Goal: Information Seeking & Learning: Check status

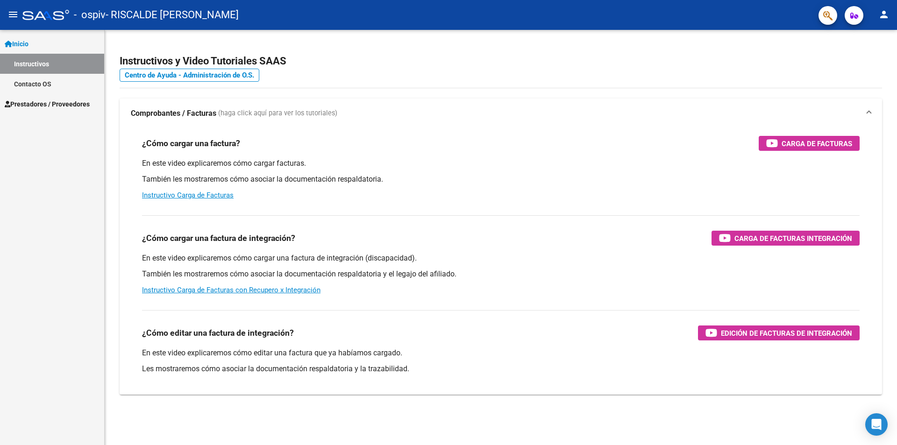
click at [46, 101] on span "Prestadores / Proveedores" at bounding box center [47, 104] width 85 height 10
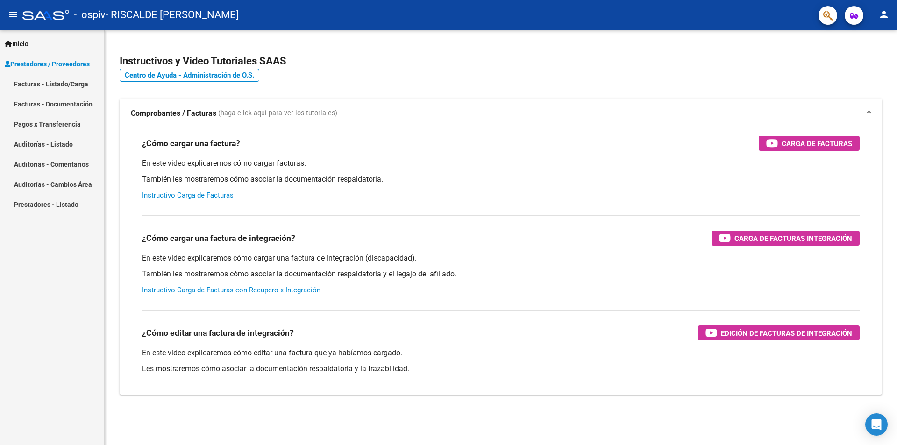
click at [62, 125] on link "Pagos x Transferencia" at bounding box center [52, 124] width 104 height 20
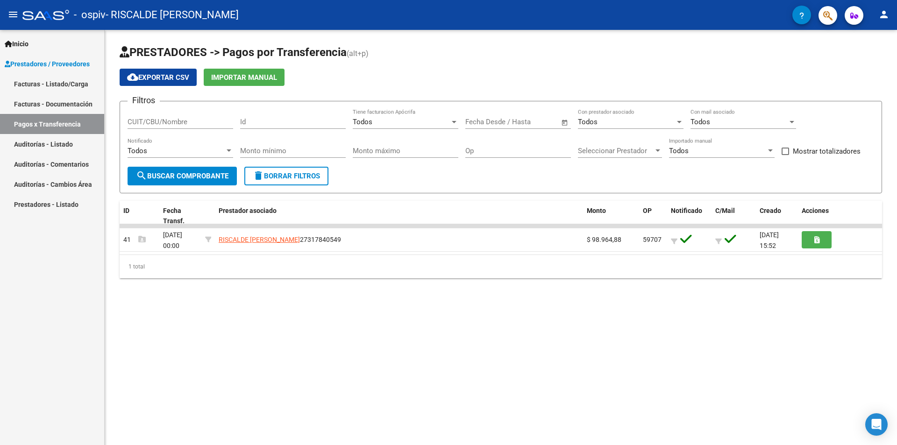
click at [227, 149] on div at bounding box center [229, 150] width 8 height 7
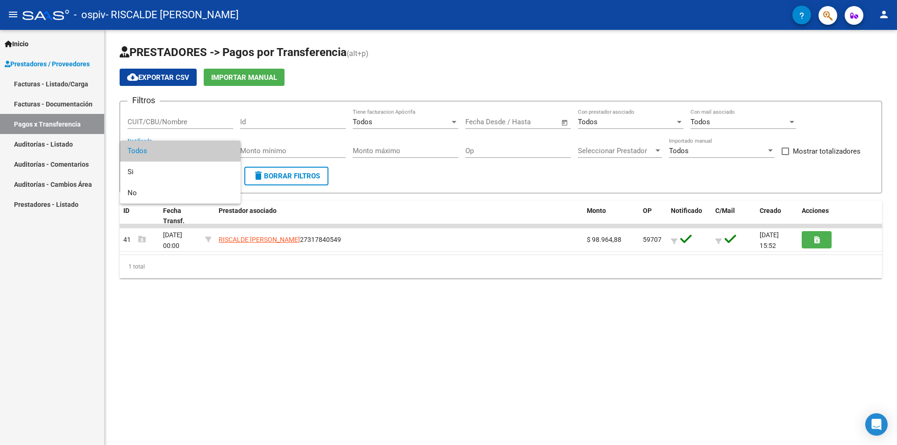
click at [227, 149] on span "Todos" at bounding box center [180, 151] width 106 height 21
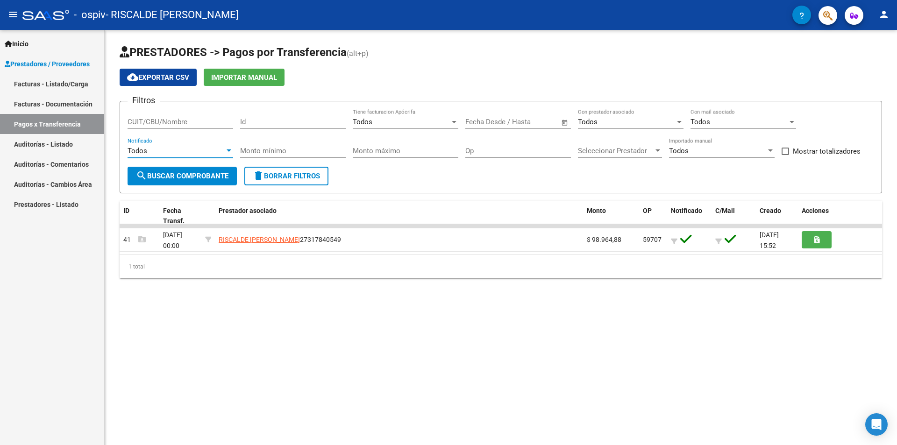
click at [48, 84] on link "Facturas - Listado/Carga" at bounding box center [52, 84] width 104 height 20
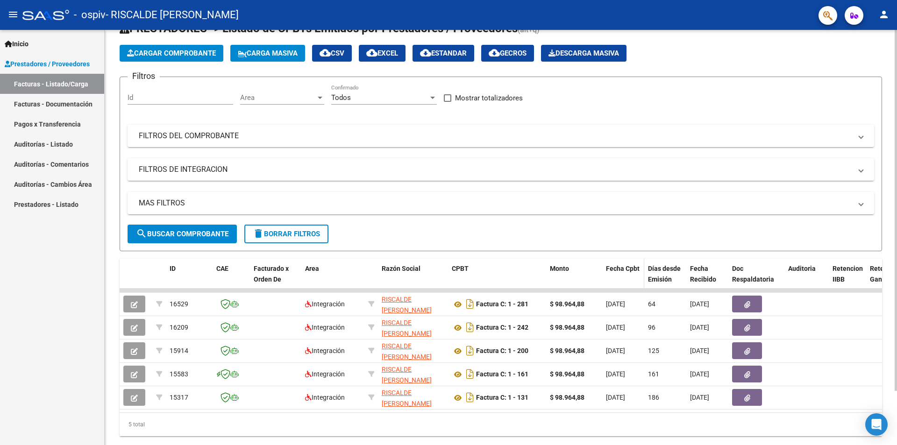
scroll to position [62, 0]
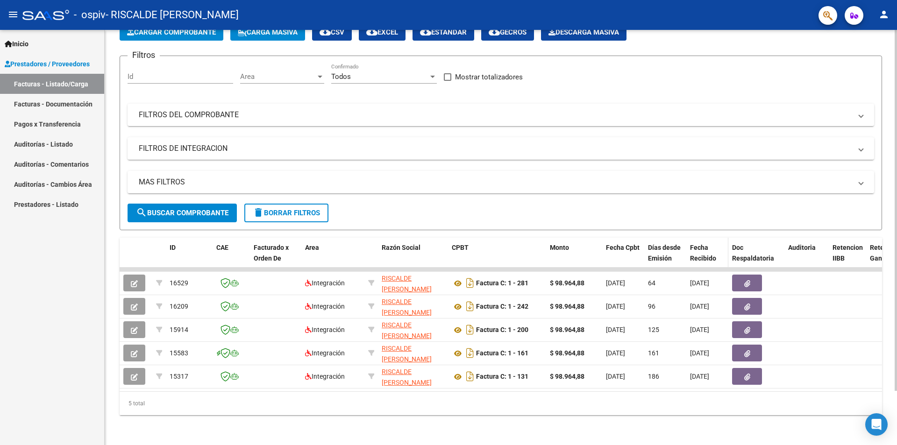
click at [698, 250] on span "Fecha Recibido" at bounding box center [703, 253] width 26 height 18
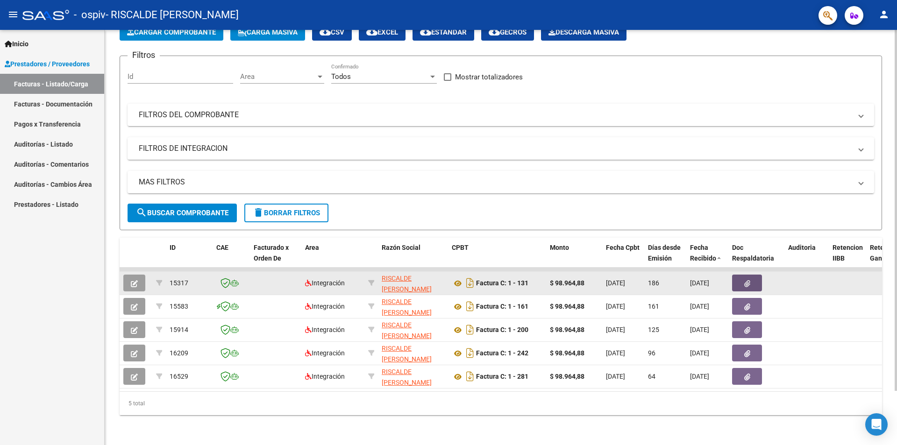
click at [741, 277] on button "button" at bounding box center [747, 283] width 30 height 17
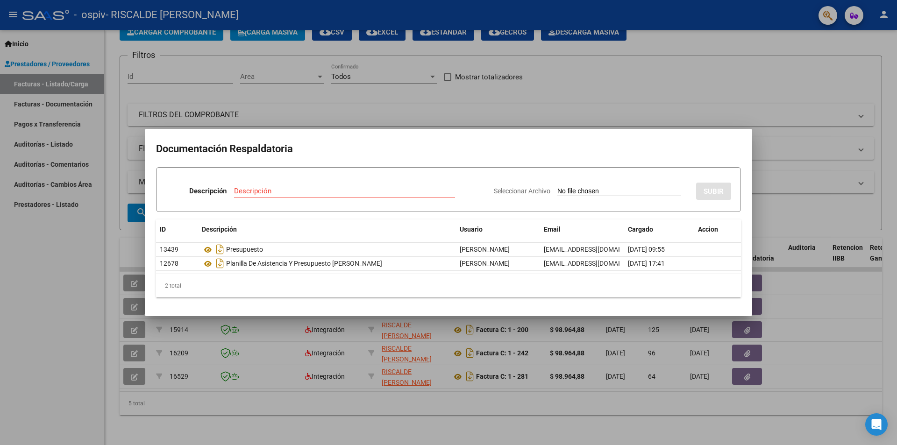
click at [795, 130] on div at bounding box center [448, 222] width 897 height 445
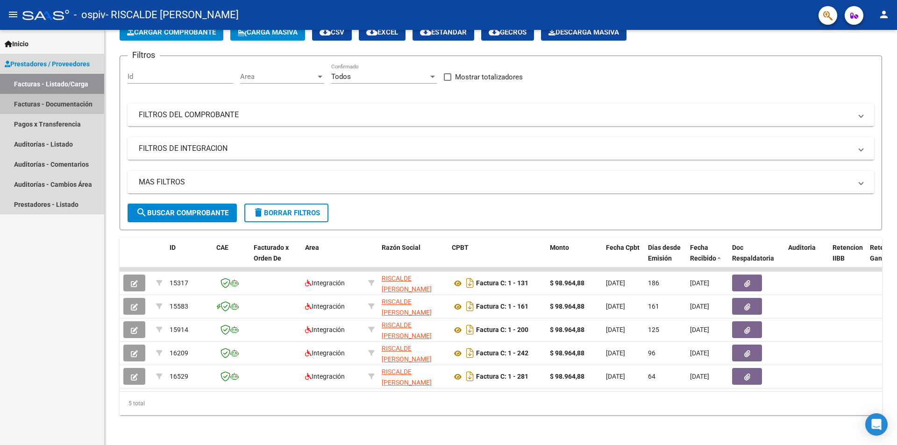
click at [59, 104] on link "Facturas - Documentación" at bounding box center [52, 104] width 104 height 20
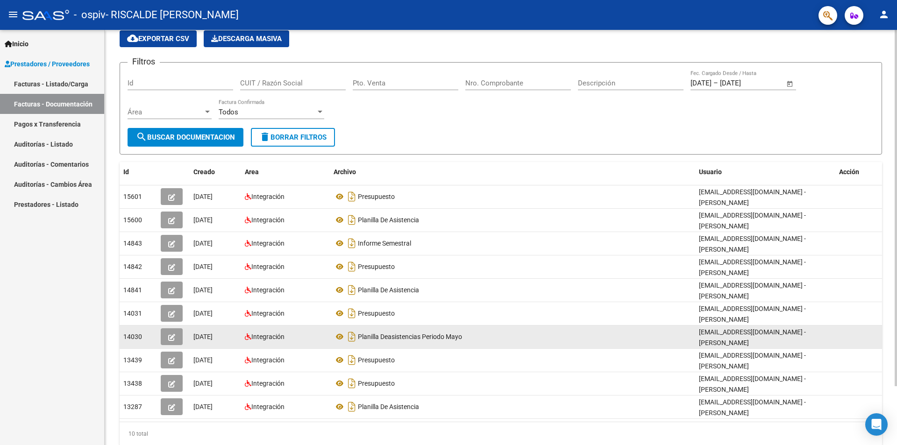
scroll to position [69, 0]
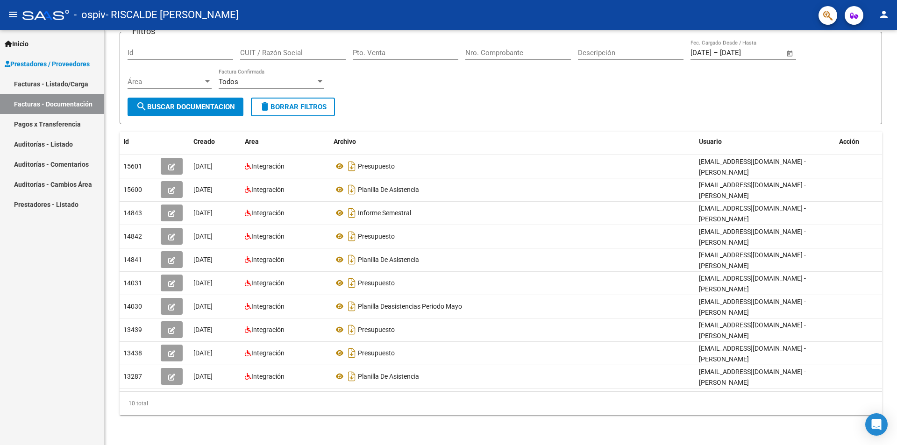
click at [64, 126] on link "Pagos x Transferencia" at bounding box center [52, 124] width 104 height 20
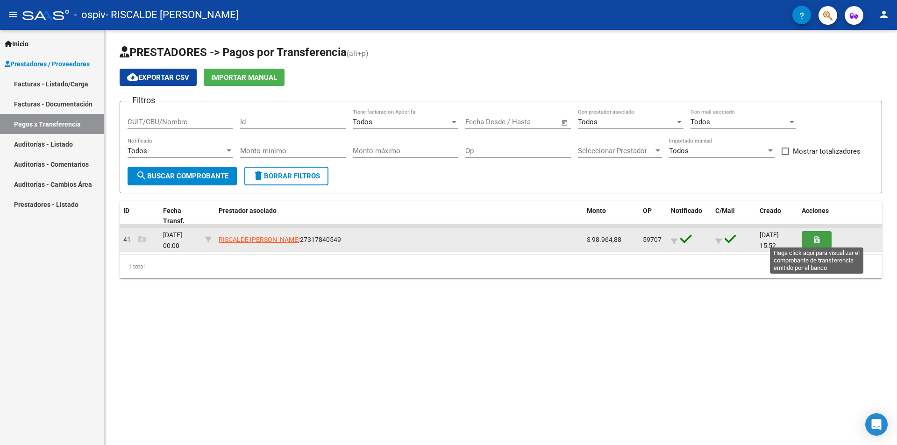
click at [816, 238] on icon "button" at bounding box center [816, 239] width 5 height 7
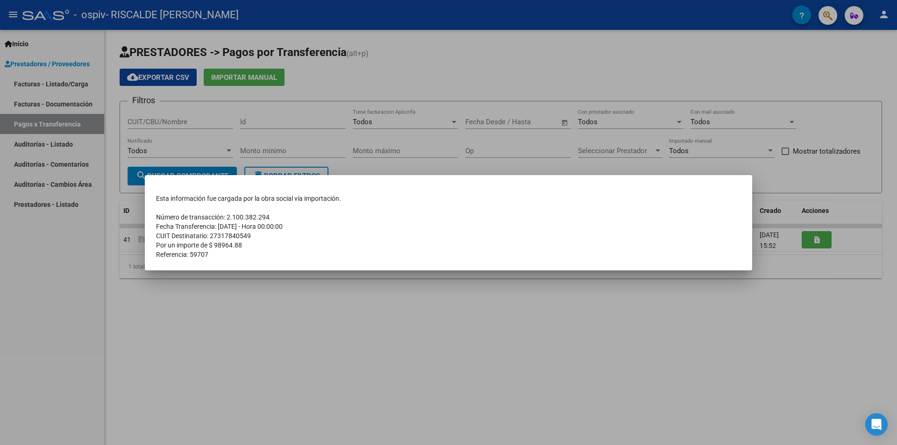
click at [491, 252] on td "Referencia: 59707" at bounding box center [448, 254] width 585 height 9
click at [484, 333] on div at bounding box center [448, 222] width 897 height 445
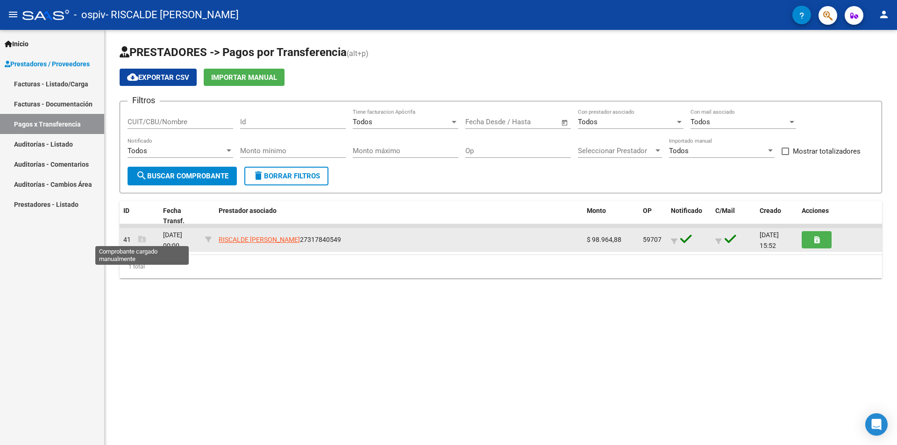
click at [142, 239] on icon at bounding box center [141, 238] width 7 height 7
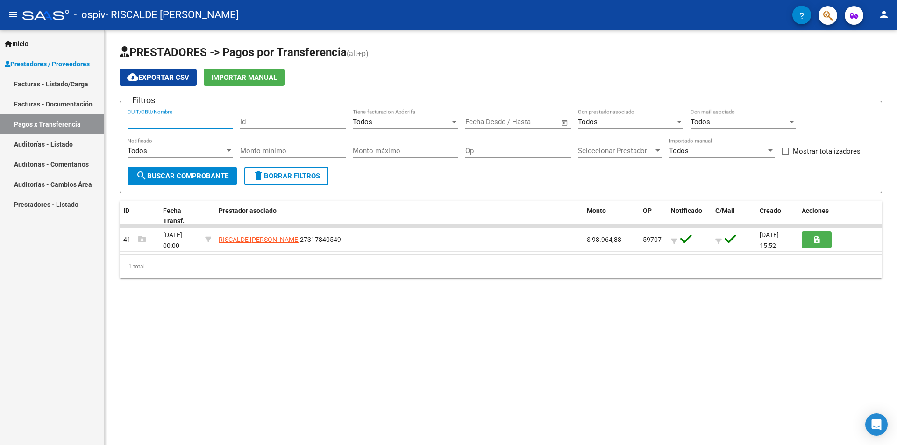
click at [185, 123] on input "CUIT/CBU/Nombre" at bounding box center [180, 122] width 106 height 8
type input "27317840549"
click at [566, 122] on span "Open calendar" at bounding box center [564, 122] width 22 height 22
click at [572, 148] on button "Previous month" at bounding box center [573, 148] width 19 height 19
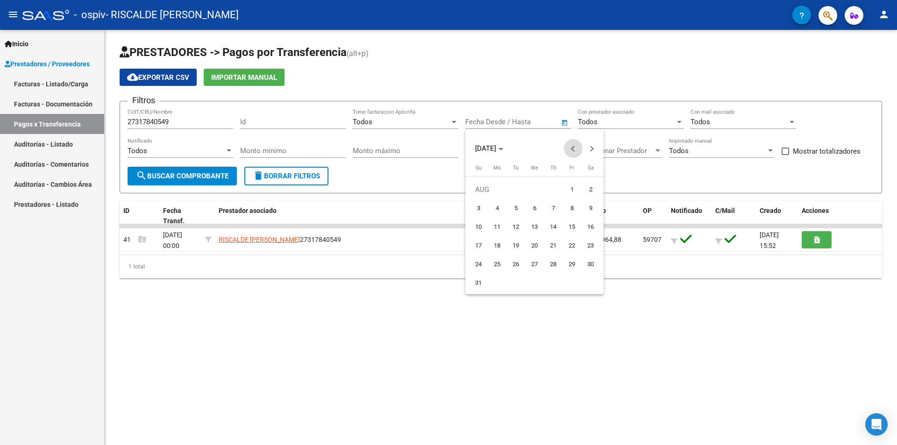
click at [572, 148] on button "Previous month" at bounding box center [573, 148] width 19 height 19
click at [573, 146] on button "Previous month" at bounding box center [573, 148] width 19 height 19
click at [574, 264] on span "30" at bounding box center [571, 264] width 17 height 17
type input "[DATE]"
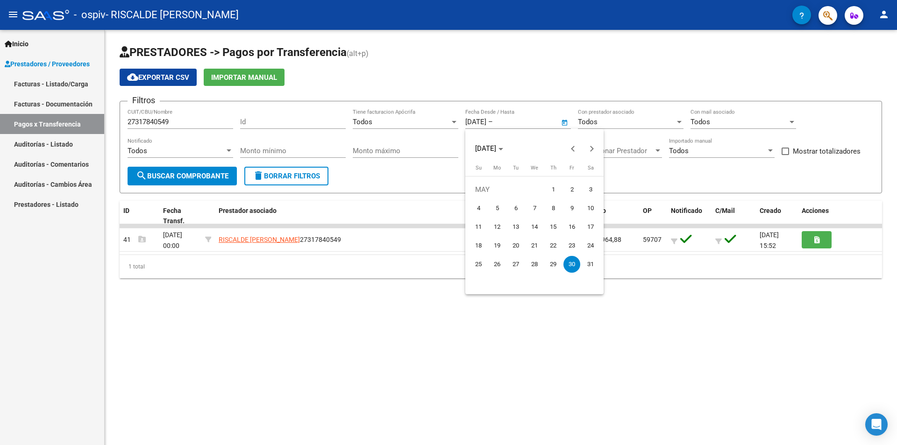
click at [572, 263] on span "30" at bounding box center [571, 264] width 17 height 17
type input "[DATE]"
click at [561, 121] on span "Open calendar" at bounding box center [564, 122] width 22 height 22
click at [589, 144] on span "Next month" at bounding box center [591, 148] width 19 height 19
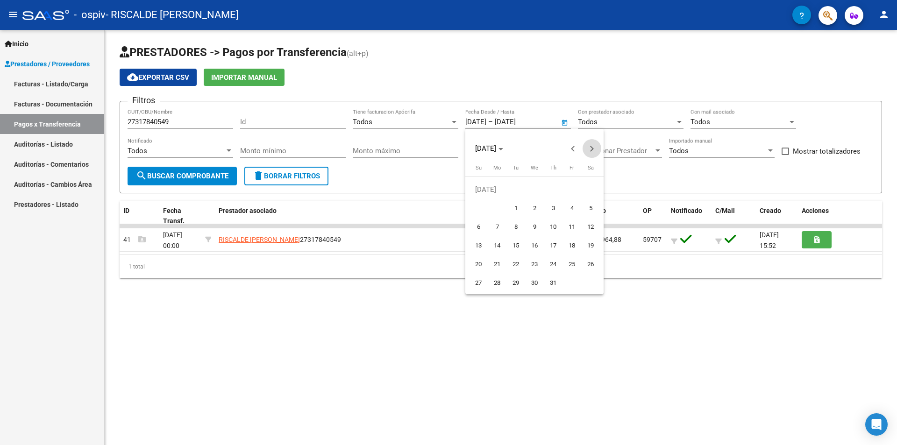
click at [589, 144] on span "Next month" at bounding box center [591, 148] width 19 height 19
click at [535, 120] on div at bounding box center [448, 222] width 897 height 445
click at [535, 120] on input "[DATE]" at bounding box center [516, 122] width 45 height 8
click at [589, 149] on button "Next month" at bounding box center [591, 148] width 19 height 19
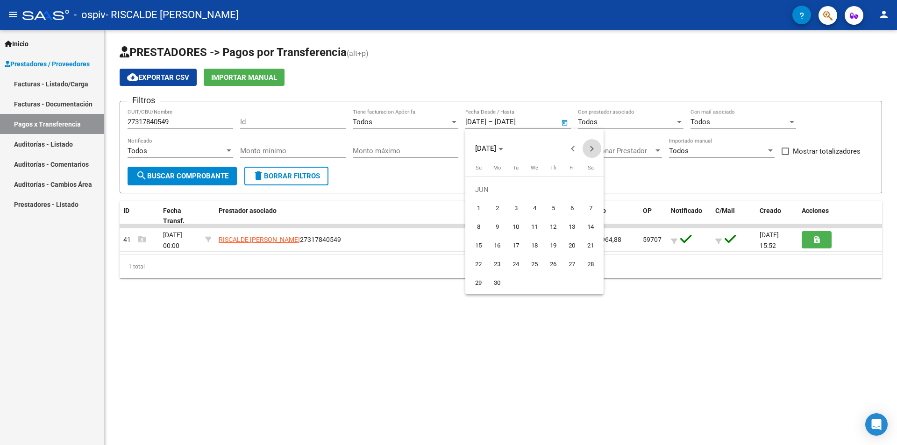
click at [589, 149] on button "Next month" at bounding box center [591, 148] width 19 height 19
click at [588, 149] on button "Next month" at bounding box center [591, 148] width 19 height 19
click at [497, 229] on span "13" at bounding box center [496, 227] width 17 height 17
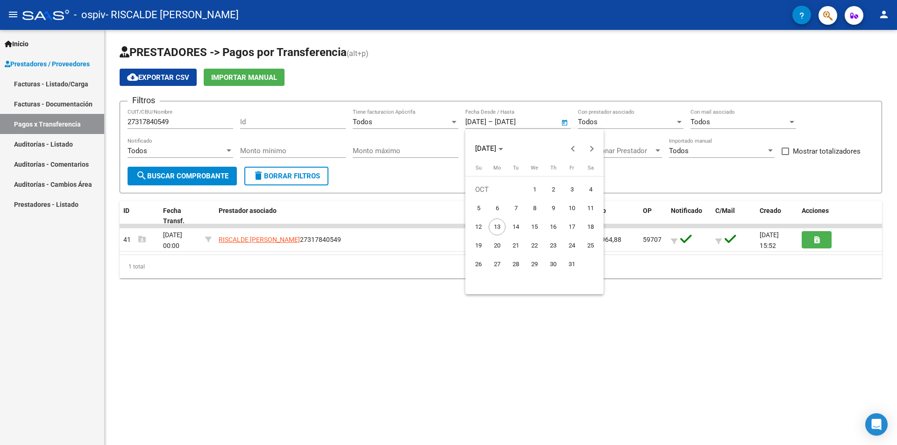
type input "[DATE]"
click at [565, 122] on div at bounding box center [448, 222] width 897 height 445
click at [533, 121] on input "text" at bounding box center [516, 122] width 45 height 8
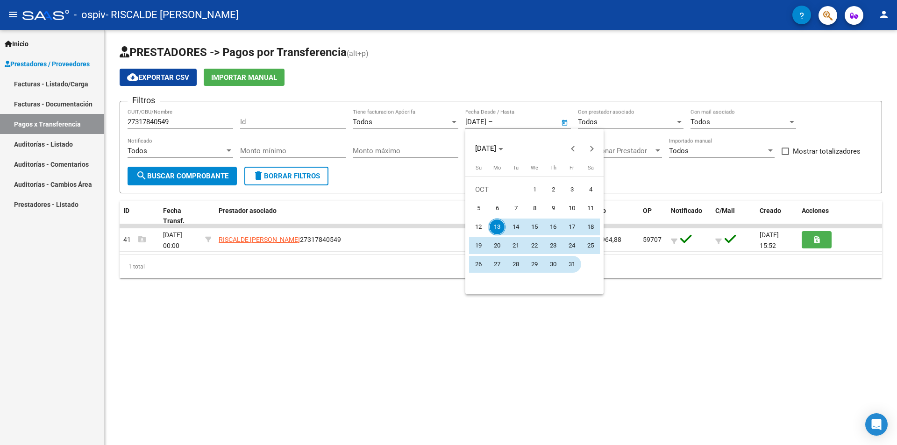
click at [572, 263] on span "31" at bounding box center [571, 264] width 17 height 17
type input "[DATE]"
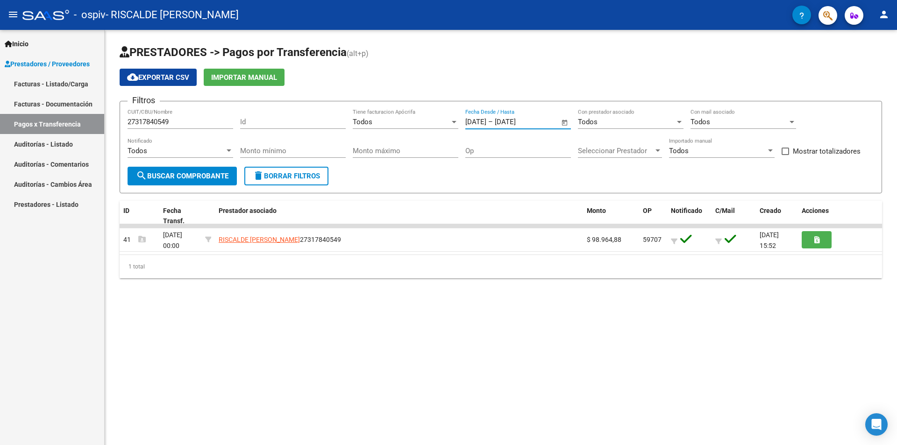
click at [486, 120] on input "[DATE]" at bounding box center [475, 122] width 21 height 8
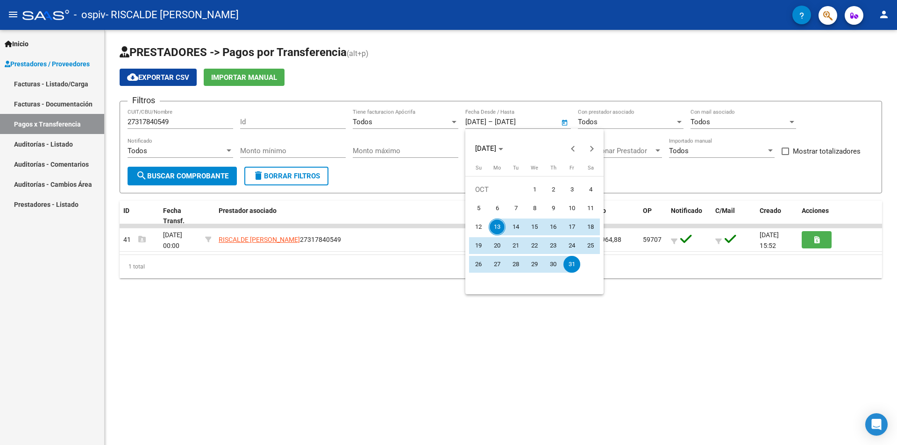
click at [565, 122] on div at bounding box center [448, 222] width 897 height 445
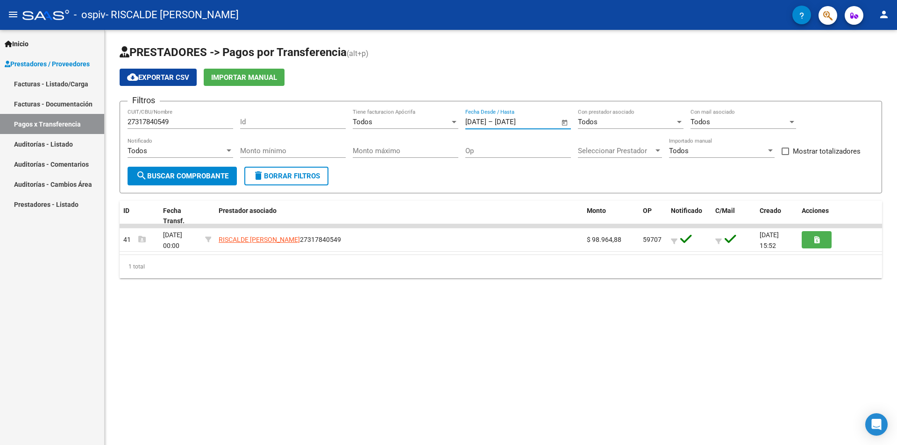
type input "[DATE]"
click at [632, 153] on span "Seleccionar Prestador" at bounding box center [616, 151] width 76 height 8
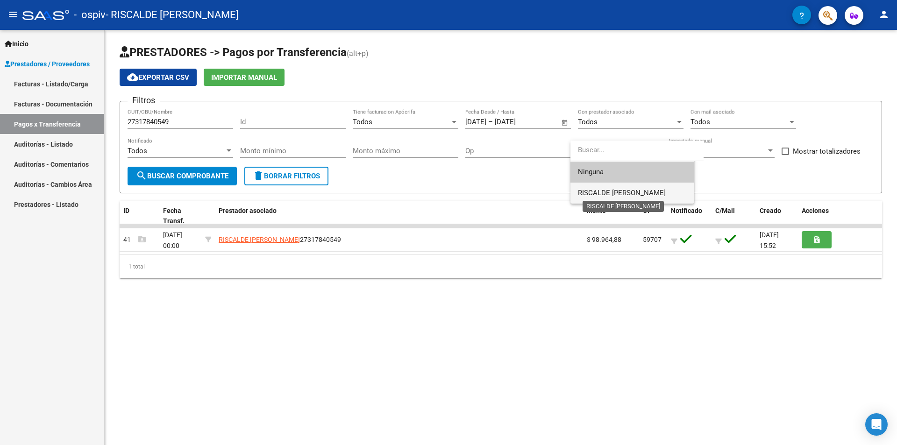
click at [643, 195] on span "RISCALDE [PERSON_NAME]" at bounding box center [622, 193] width 88 height 8
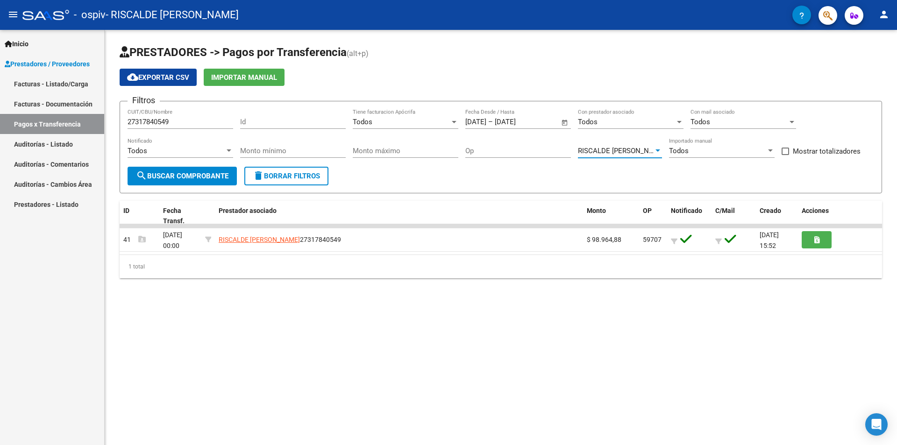
click at [206, 174] on span "search Buscar Comprobante" at bounding box center [182, 176] width 92 height 8
